Goal: Task Accomplishment & Management: Manage account settings

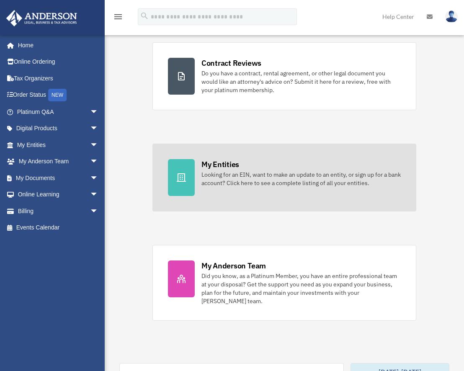
scroll to position [209, 0]
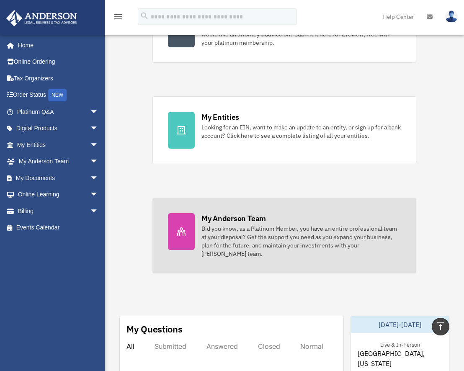
click at [232, 237] on div "Did you know, as a Platinum Member, you have an entire professional team at you…" at bounding box center [300, 242] width 199 height 34
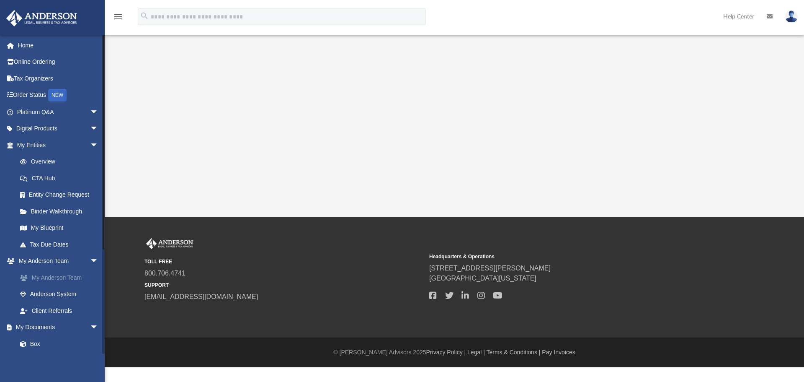
click at [49, 279] on link "My Anderson Team" at bounding box center [61, 277] width 99 height 17
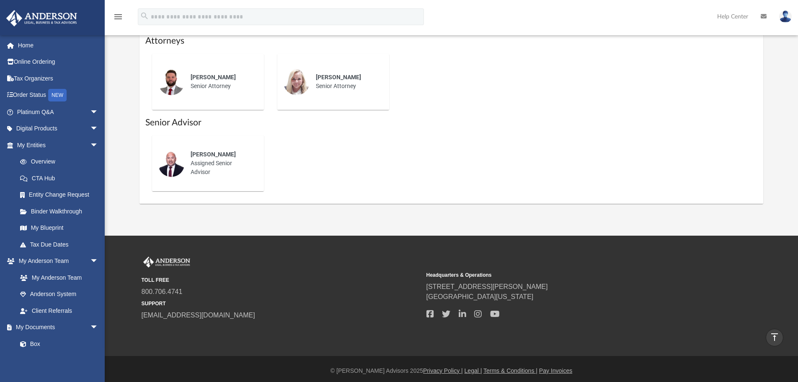
scroll to position [423, 0]
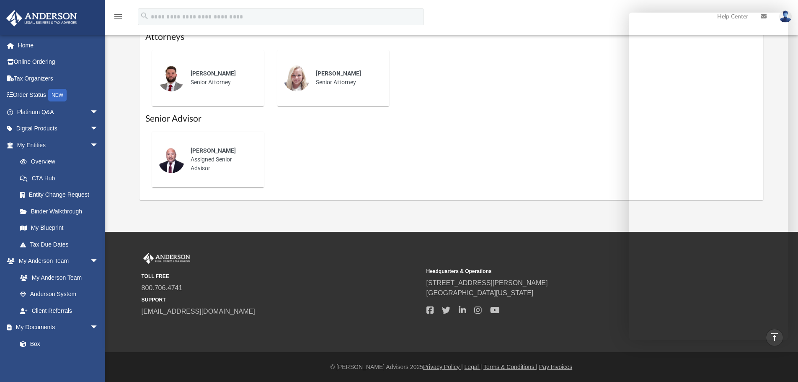
click at [568, 18] on div "menu search Site Menu add [PERSON_NAME][EMAIL_ADDRESS][PERSON_NAME][DOMAIN_NAME…" at bounding box center [398, 20] width 785 height 28
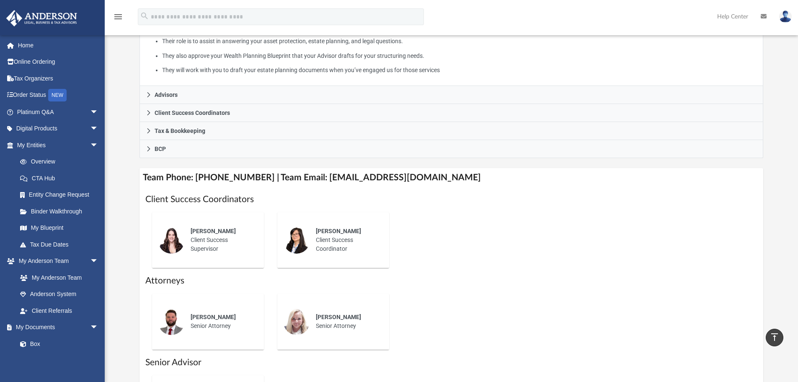
scroll to position [129, 0]
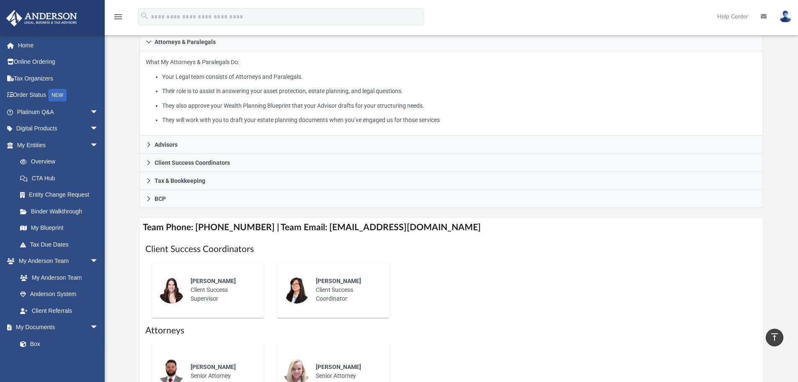
click at [785, 18] on img at bounding box center [785, 16] width 13 height 12
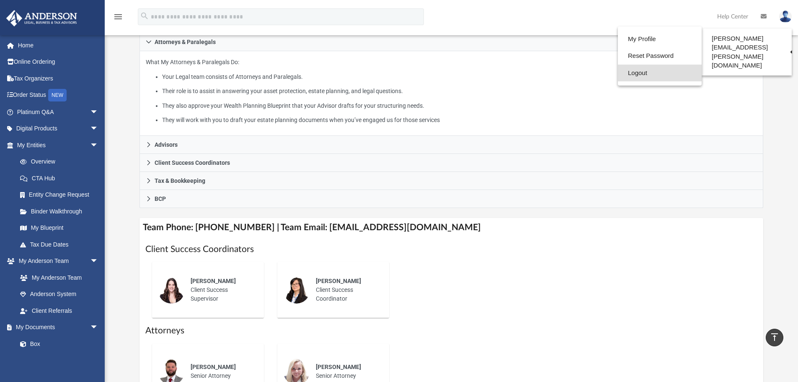
click at [629, 71] on link "Logout" at bounding box center [660, 73] width 84 height 17
